Goal: Navigation & Orientation: Find specific page/section

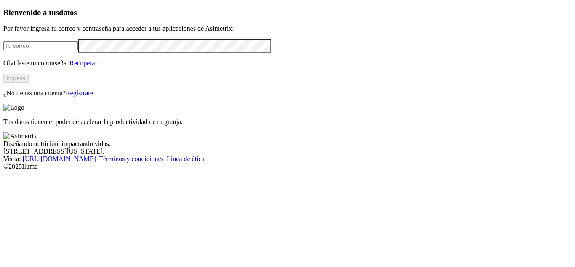
click at [78, 50] on input "email" at bounding box center [40, 45] width 75 height 9
type input "[EMAIL_ADDRESS][DOMAIN_NAME]"
click at [29, 83] on button "Ingresa" at bounding box center [15, 78] width 25 height 9
